Goal: Information Seeking & Learning: Learn about a topic

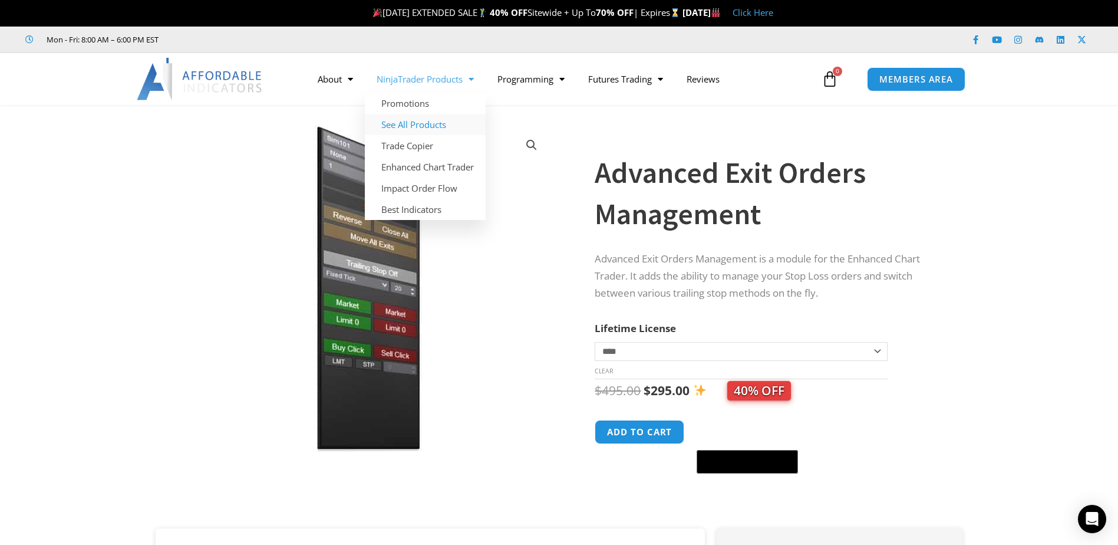
click at [434, 125] on link "See All Products" at bounding box center [425, 124] width 121 height 21
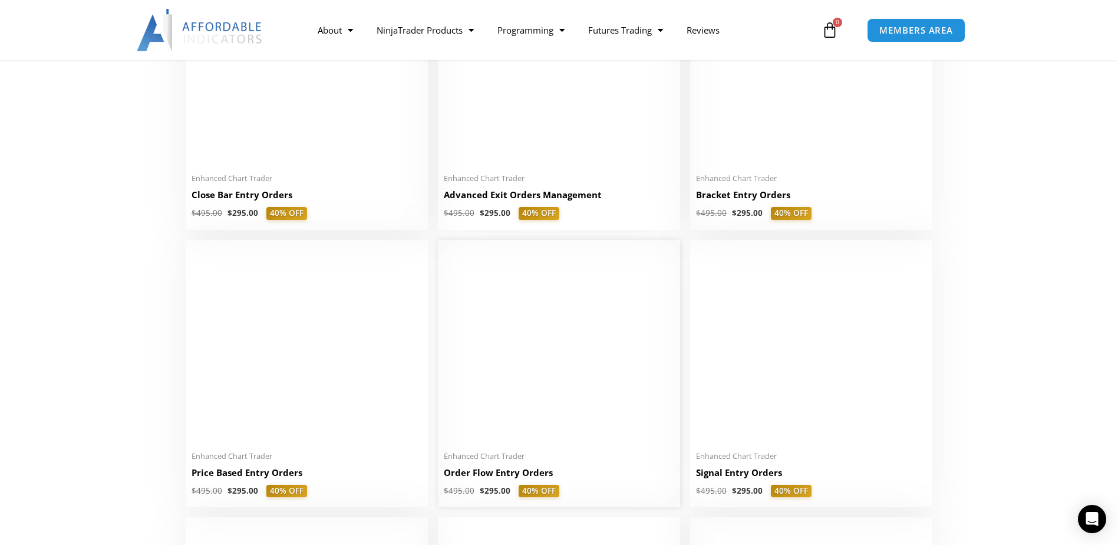
scroll to position [1002, 0]
